Goal: Task Accomplishment & Management: Complete application form

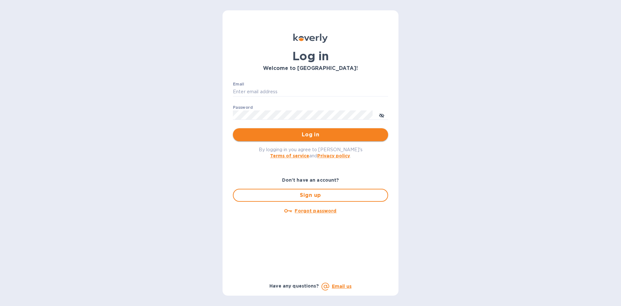
type input "[EMAIL_ADDRESS][DOMAIN_NAME]"
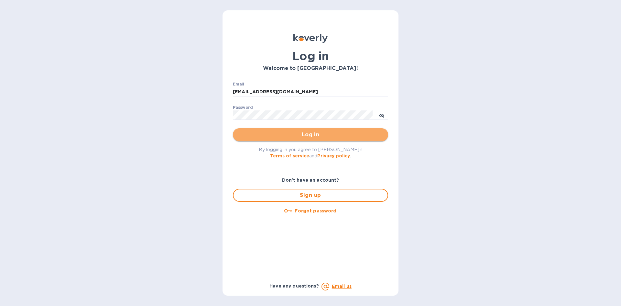
click at [309, 131] on span "Log in" at bounding box center [310, 135] width 145 height 8
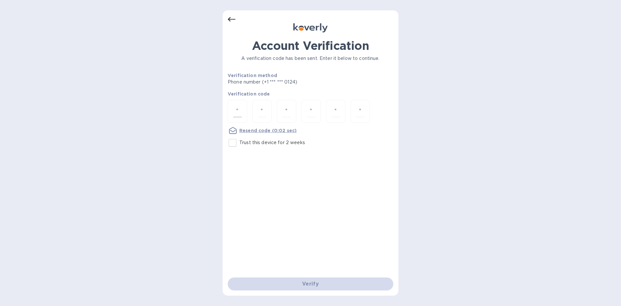
click at [239, 108] on input "number" at bounding box center [237, 111] width 8 height 12
type input "7"
type input "4"
type input "7"
type input "6"
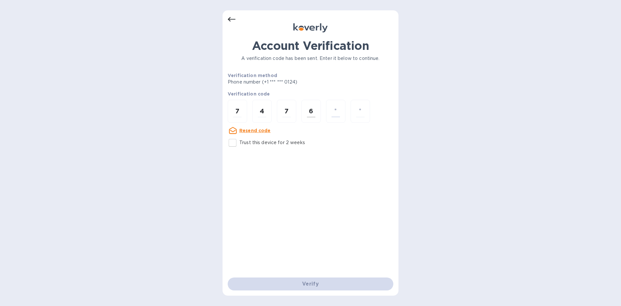
type input "2"
type input "1"
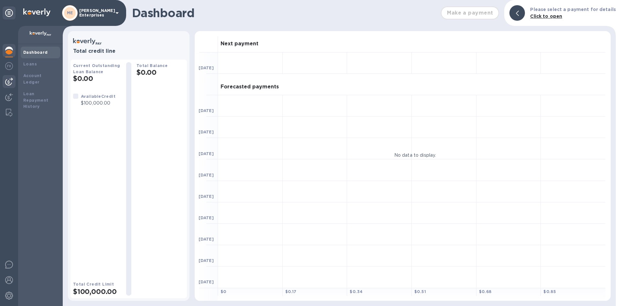
click at [9, 80] on img at bounding box center [9, 82] width 8 height 8
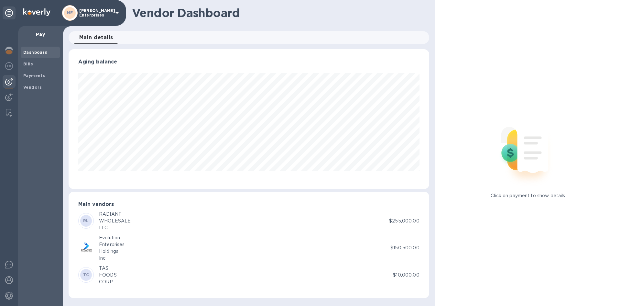
scroll to position [140, 360]
click at [28, 62] on b "Bills" at bounding box center [28, 63] width 10 height 5
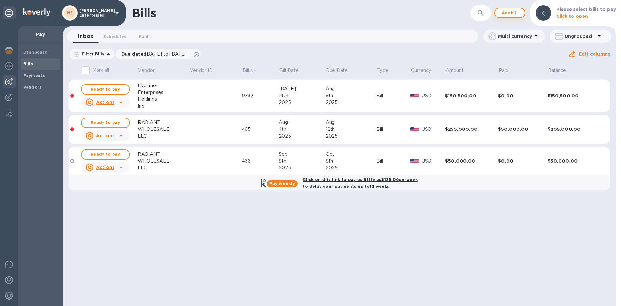
click at [514, 13] on span "Add bill" at bounding box center [509, 13] width 19 height 8
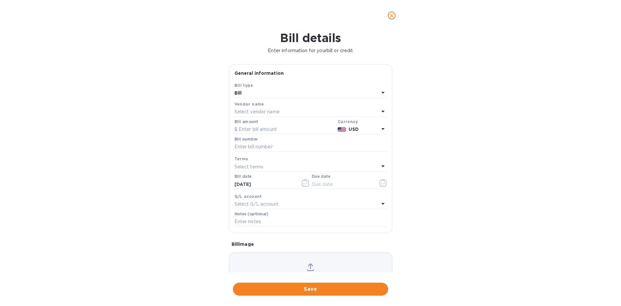
click at [249, 112] on p "Select vendor name" at bounding box center [257, 111] width 45 height 7
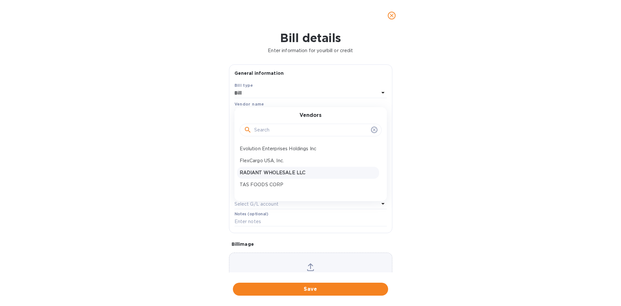
click at [261, 171] on p "RADIANT WHOLESALE LLC" at bounding box center [308, 172] width 137 height 7
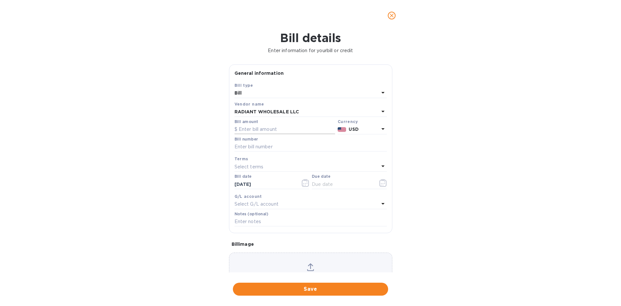
click at [250, 127] on input "text" at bounding box center [285, 130] width 101 height 10
type input "54,000"
click at [248, 148] on input "text" at bounding box center [311, 147] width 152 height 10
type input "467"
click at [250, 166] on p "Select terms" at bounding box center [249, 166] width 29 height 7
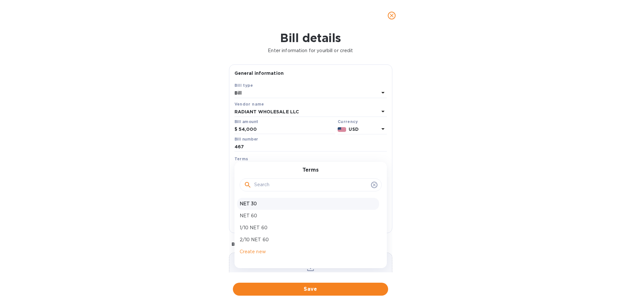
click at [245, 207] on div "NET 30" at bounding box center [308, 204] width 142 height 12
type input "10/12/2025"
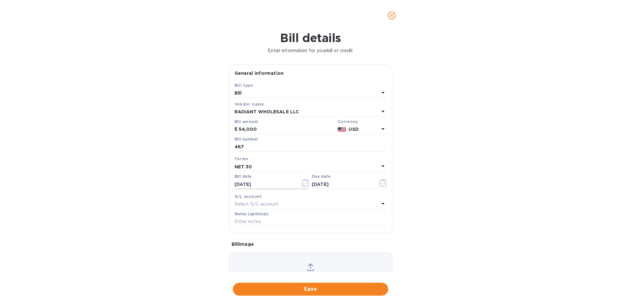
click at [303, 184] on icon "button" at bounding box center [305, 183] width 7 height 8
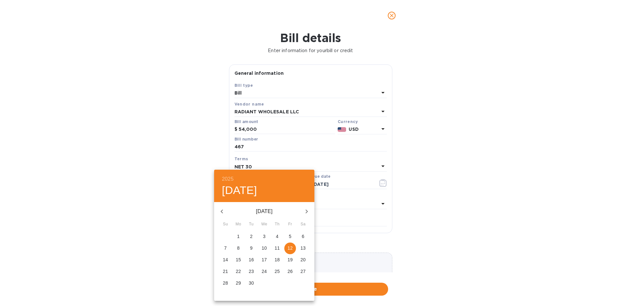
click at [222, 210] on icon "button" at bounding box center [222, 211] width 2 height 4
click at [238, 270] on p "18" at bounding box center [238, 271] width 5 height 6
type input "08/18/2025"
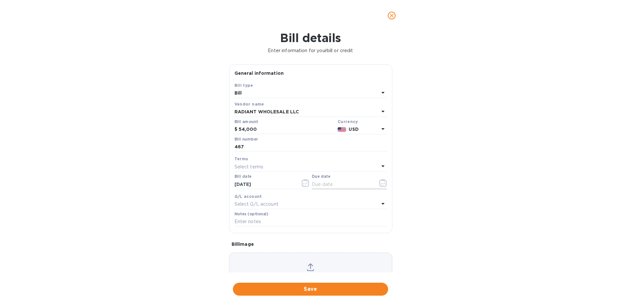
click at [381, 182] on icon "button" at bounding box center [383, 183] width 7 height 8
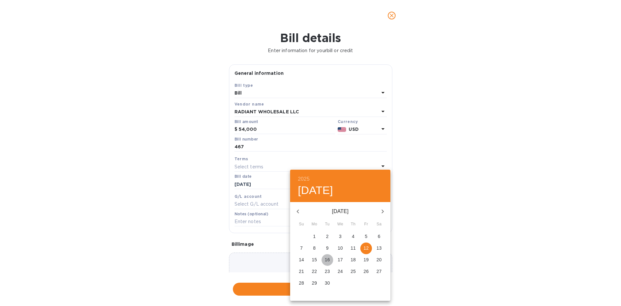
click at [328, 258] on p "16" at bounding box center [327, 259] width 5 height 6
type input "09/16/2025"
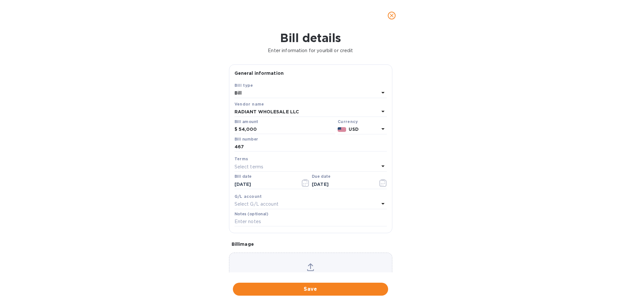
click at [381, 203] on icon at bounding box center [383, 204] width 8 height 8
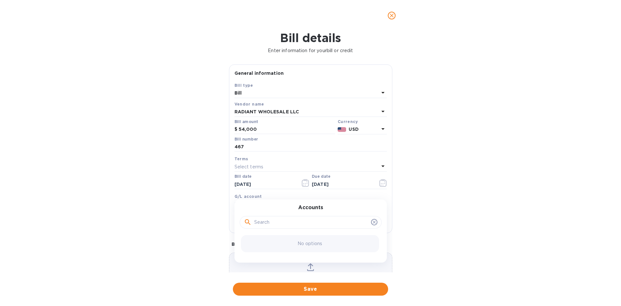
click at [373, 220] on icon at bounding box center [374, 221] width 5 height 5
click at [372, 222] on icon at bounding box center [374, 221] width 5 height 5
click at [372, 221] on icon at bounding box center [374, 221] width 5 height 5
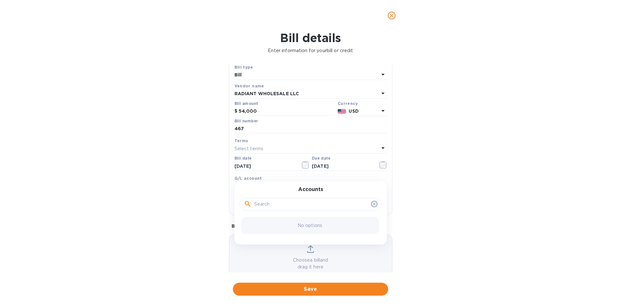
scroll to position [35, 0]
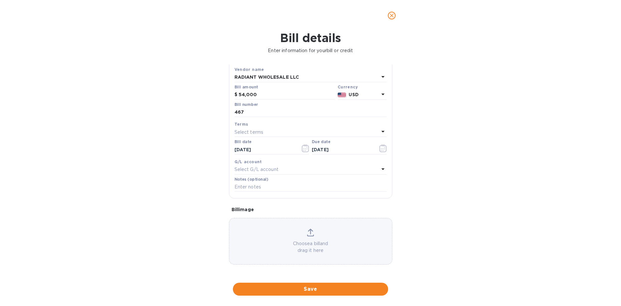
click at [307, 234] on icon at bounding box center [310, 232] width 7 height 8
click at [309, 233] on icon at bounding box center [310, 231] width 5 height 6
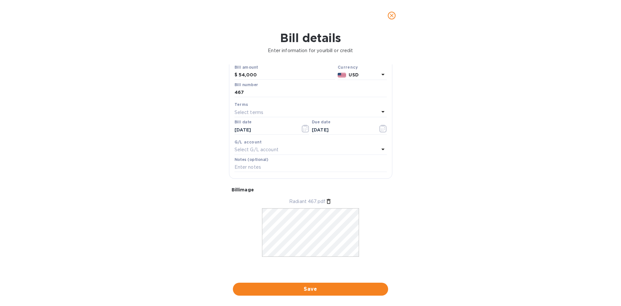
click at [321, 289] on span "Save" at bounding box center [310, 289] width 145 height 8
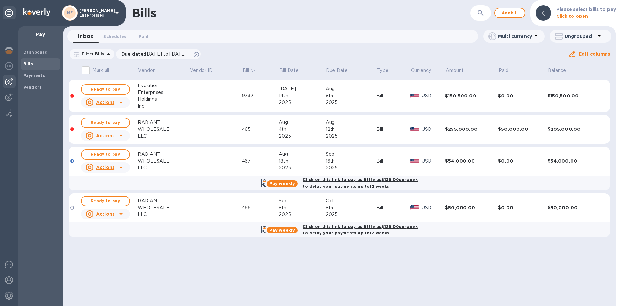
click at [104, 167] on u "Actions" at bounding box center [105, 167] width 18 height 5
click at [111, 154] on div at bounding box center [310, 153] width 621 height 306
click at [110, 155] on span "Ready to pay" at bounding box center [106, 154] width 38 height 8
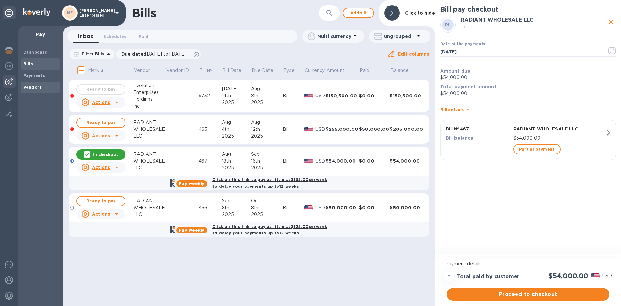
click at [38, 88] on b "Vendors" at bounding box center [32, 87] width 19 height 5
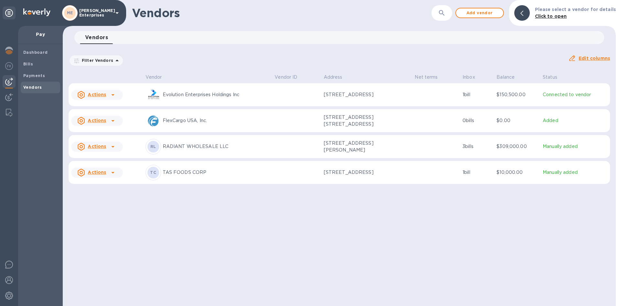
click at [193, 149] on p "RADIANT WHOLESALE LLC" at bounding box center [216, 146] width 107 height 7
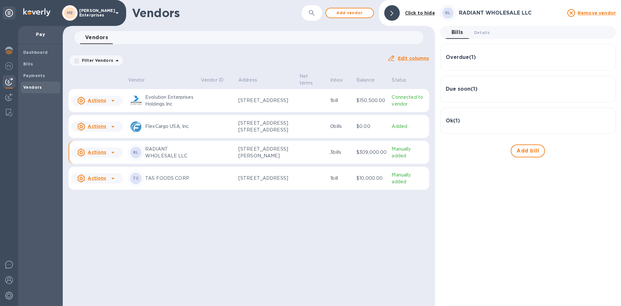
click at [96, 155] on u "Actions" at bounding box center [97, 151] width 18 height 5
click at [254, 254] on div at bounding box center [310, 153] width 621 height 306
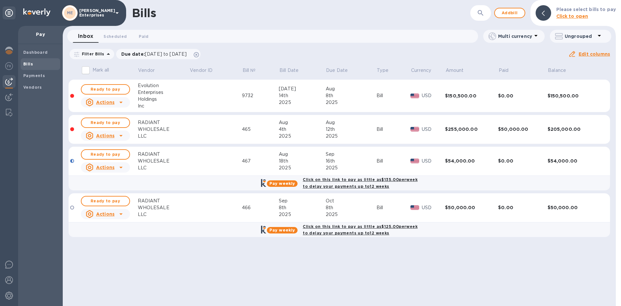
click at [383, 162] on div "Bill" at bounding box center [394, 161] width 34 height 7
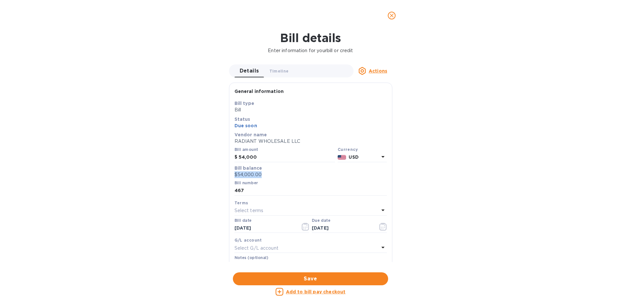
drag, startPoint x: 262, startPoint y: 173, endPoint x: 227, endPoint y: 175, distance: 35.0
click at [227, 175] on div "Details 0 Timeline 0 Actions General information Save Bill type Bill Status Due…" at bounding box center [311, 162] width 170 height 197
click at [273, 170] on p "Bill balance" at bounding box center [311, 168] width 152 height 6
click at [266, 173] on p "$54,000.00" at bounding box center [311, 174] width 152 height 7
click at [265, 173] on p "$54,000.00" at bounding box center [311, 174] width 152 height 7
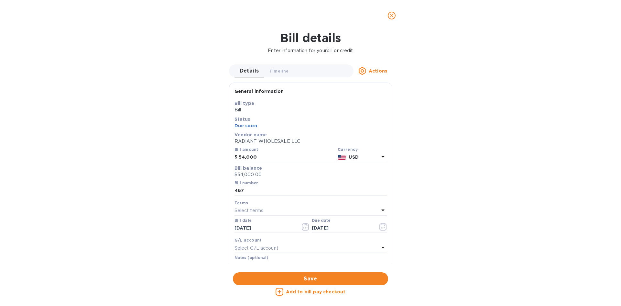
click at [254, 173] on p "$54,000.00" at bounding box center [311, 174] width 152 height 7
click at [255, 174] on p "$54,000.00" at bounding box center [311, 174] width 152 height 7
click at [268, 175] on p "$54,000.00" at bounding box center [311, 174] width 152 height 7
click at [264, 176] on p "$54,000.00" at bounding box center [311, 174] width 152 height 7
click at [248, 171] on p "$54,000.00" at bounding box center [311, 174] width 152 height 7
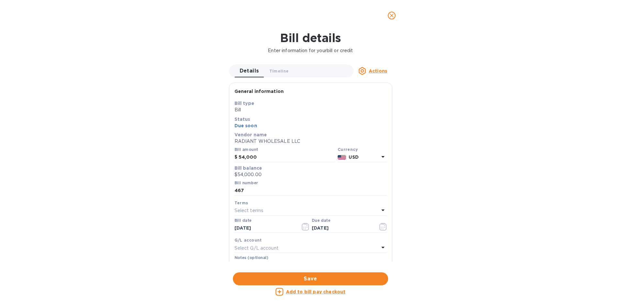
click at [246, 173] on p "$54,000.00" at bounding box center [311, 174] width 152 height 7
click at [259, 157] on input "54,000" at bounding box center [287, 157] width 96 height 10
drag, startPoint x: 259, startPoint y: 156, endPoint x: 239, endPoint y: 157, distance: 19.4
click at [239, 157] on input "54,000" at bounding box center [287, 157] width 96 height 10
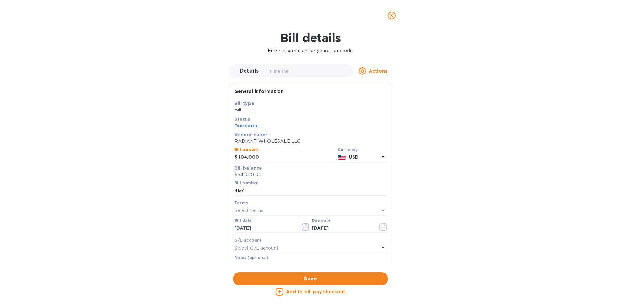
type input "104,000"
click at [256, 174] on p "$54,000.00" at bounding box center [311, 174] width 152 height 7
click at [261, 172] on p "$54,000.00" at bounding box center [311, 174] width 152 height 7
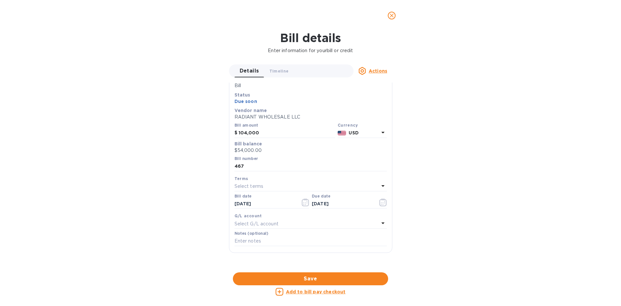
scroll to position [65, 0]
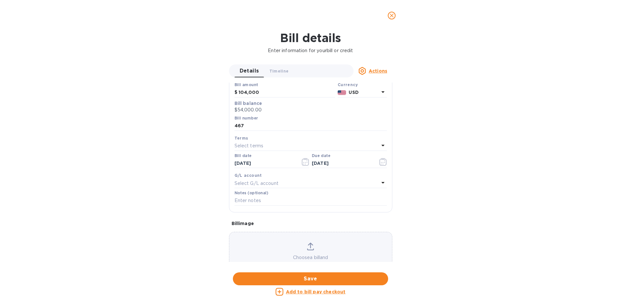
click at [249, 110] on p "$54,000.00" at bounding box center [311, 109] width 152 height 7
click at [264, 107] on p "$54,000.00" at bounding box center [311, 109] width 152 height 7
click at [268, 111] on p "$54,000.00" at bounding box center [311, 109] width 152 height 7
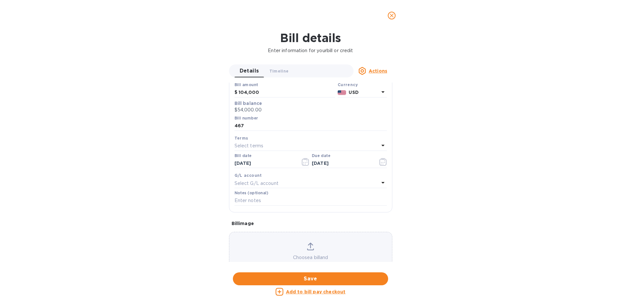
scroll to position [32, 0]
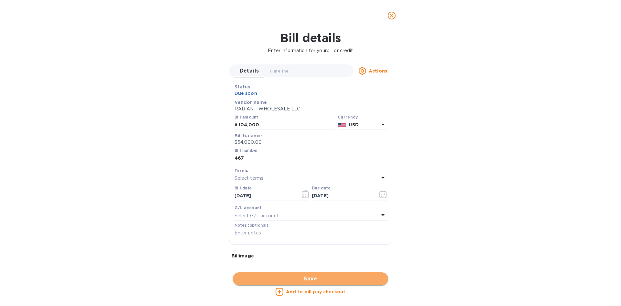
click at [293, 281] on span "Save" at bounding box center [310, 279] width 145 height 8
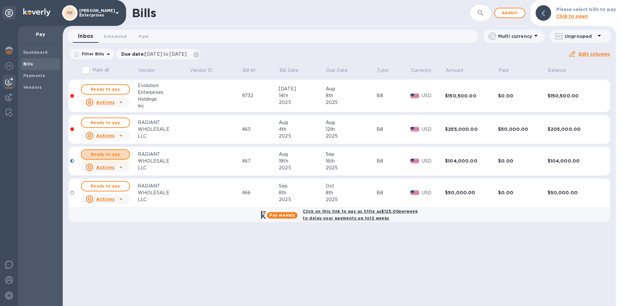
click at [101, 156] on span "Ready to pay" at bounding box center [106, 154] width 38 height 8
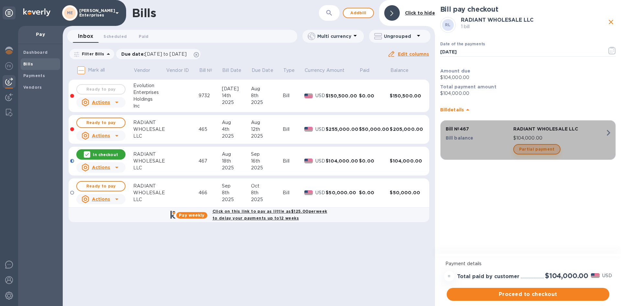
click at [542, 149] on span "Partial payment" at bounding box center [537, 149] width 36 height 8
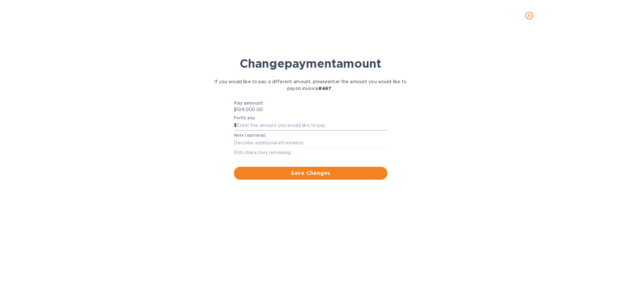
click at [246, 125] on input "text" at bounding box center [312, 126] width 151 height 10
type input "54,000"
click at [307, 175] on span "Save Changes" at bounding box center [310, 173] width 143 height 8
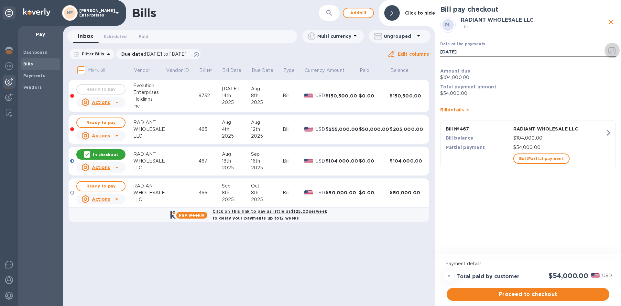
click at [611, 48] on icon "button" at bounding box center [612, 51] width 7 height 8
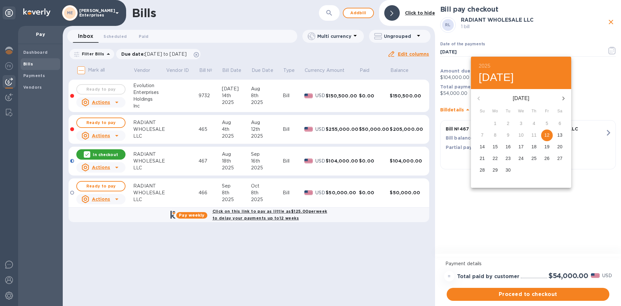
click at [510, 145] on p "16" at bounding box center [508, 146] width 5 height 6
type input "09/16/2025"
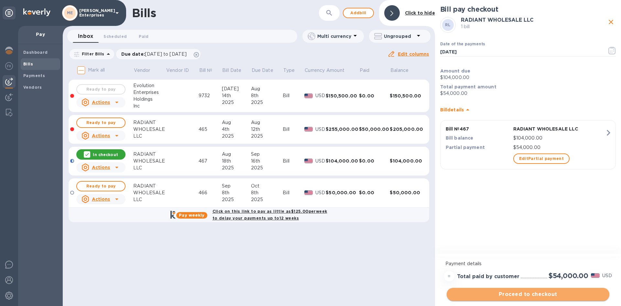
click at [545, 294] on span "Proceed to checkout" at bounding box center [528, 294] width 152 height 8
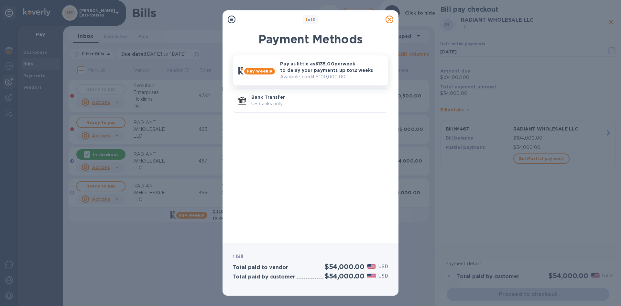
click at [337, 73] on p "Pay as little as $135.00 per week to delay your payments up to 12 weeks" at bounding box center [331, 67] width 103 height 13
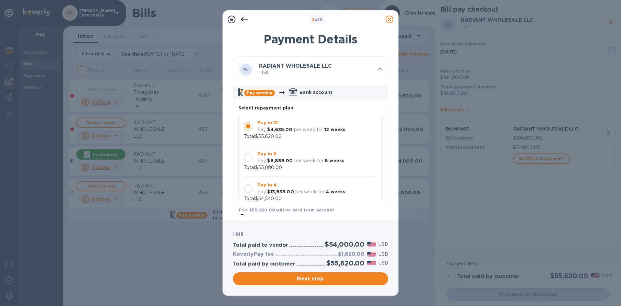
click at [247, 187] on div at bounding box center [248, 188] width 8 height 8
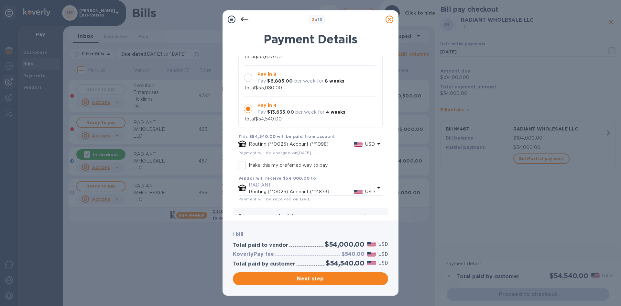
scroll to position [84, 0]
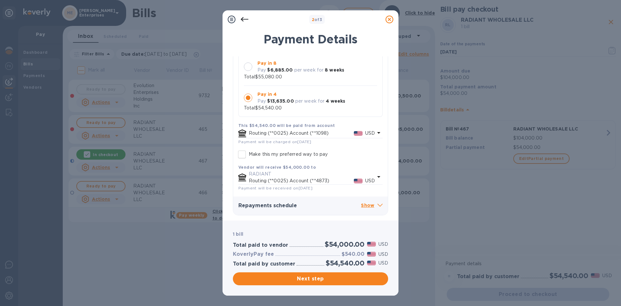
click at [240, 154] on input "Make this my preferred way to pay" at bounding box center [242, 155] width 14 height 14
checkbox input "true"
click at [322, 281] on span "Next step" at bounding box center [310, 279] width 145 height 8
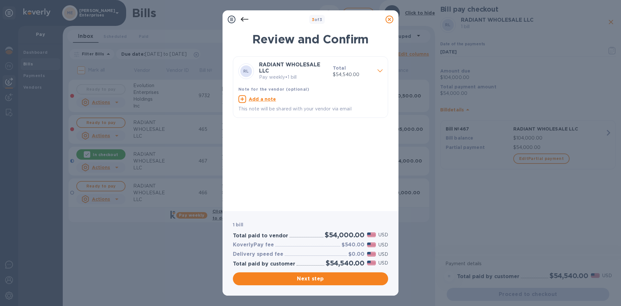
click at [366, 240] on div "$540.00 USD" at bounding box center [364, 244] width 49 height 9
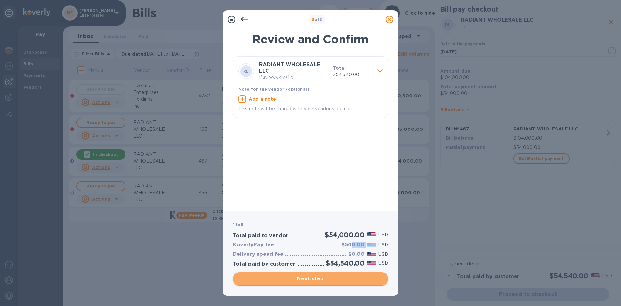
click at [316, 280] on span "Next step" at bounding box center [310, 279] width 145 height 8
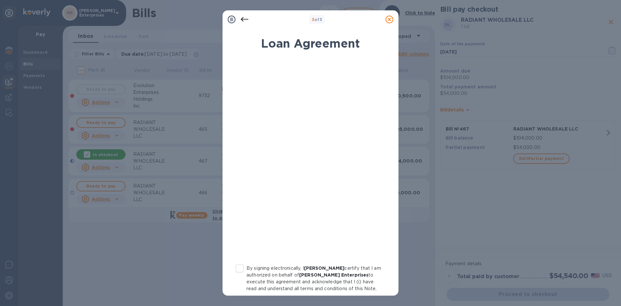
click at [244, 269] on input "By signing electronically, I Amit Jaitly certify that I am authorized on behalf…" at bounding box center [240, 268] width 14 height 14
checkbox input "true"
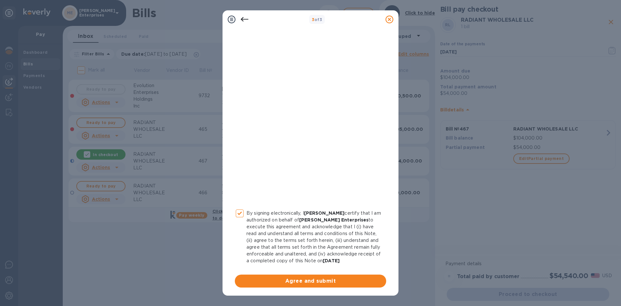
scroll to position [56, 0]
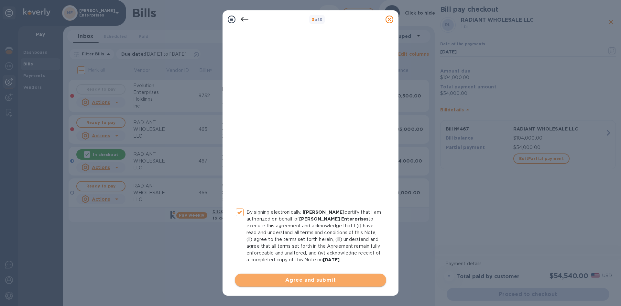
click at [333, 281] on span "Agree and submit" at bounding box center [310, 280] width 141 height 8
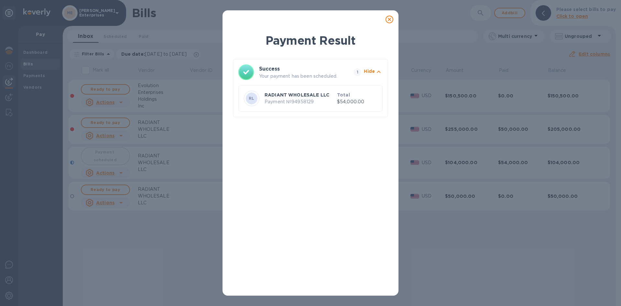
click at [390, 20] on icon at bounding box center [390, 20] width 8 height 8
